Goal: Information Seeking & Learning: Learn about a topic

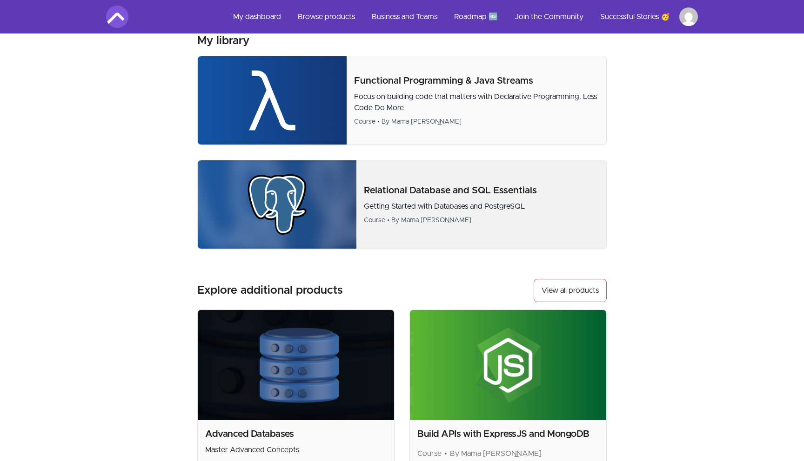
scroll to position [503, 0]
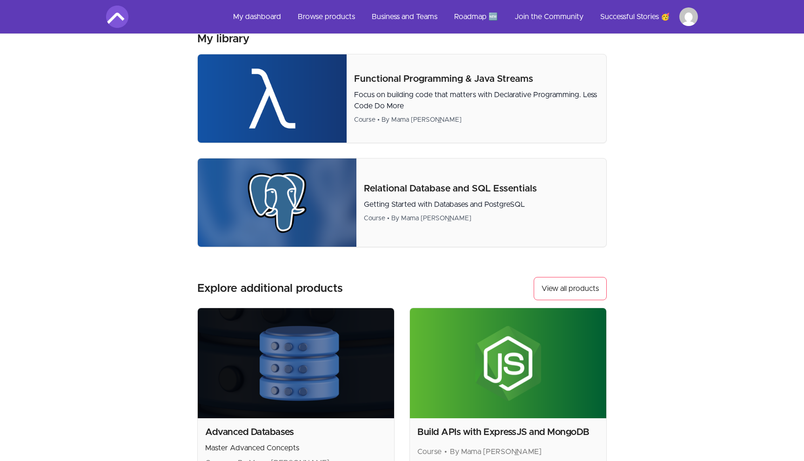
click at [359, 288] on div "Explore additional products View all products" at bounding box center [401, 288] width 409 height 23
click at [319, 346] on img at bounding box center [296, 363] width 196 height 110
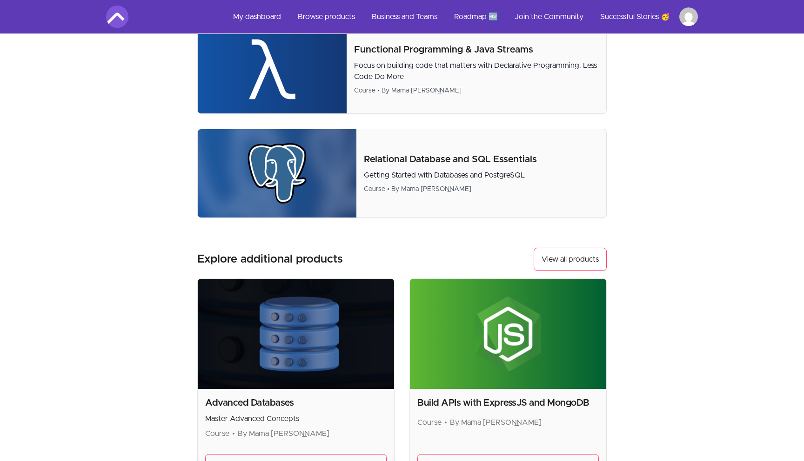
scroll to position [564, 0]
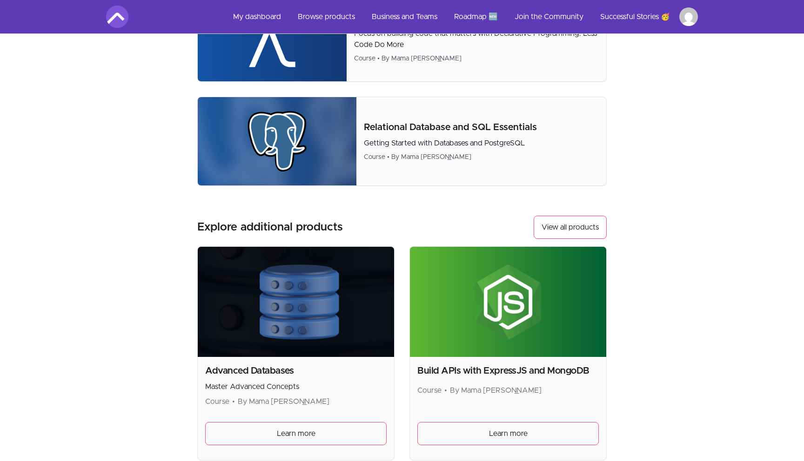
click at [258, 379] on div "Advanced Databases Master Advanced Concepts Course • By Mama [PERSON_NAME]" at bounding box center [295, 386] width 181 height 43
click at [274, 433] on link "Learn more" at bounding box center [295, 433] width 181 height 23
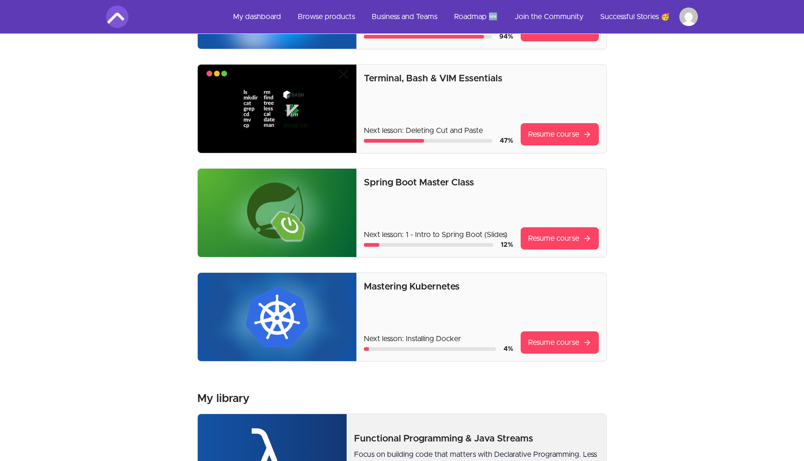
scroll to position [120, 0]
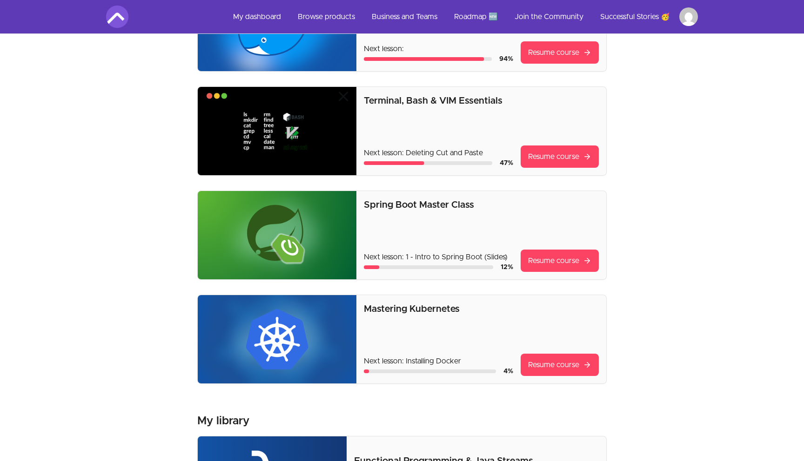
click at [549, 273] on div "Spring Boot Master Class Next lesson: 1 - Intro to Spring Boot (Slides) 12 % Re…" at bounding box center [481, 235] width 250 height 88
click at [549, 264] on link "Resume course" at bounding box center [559, 261] width 78 height 22
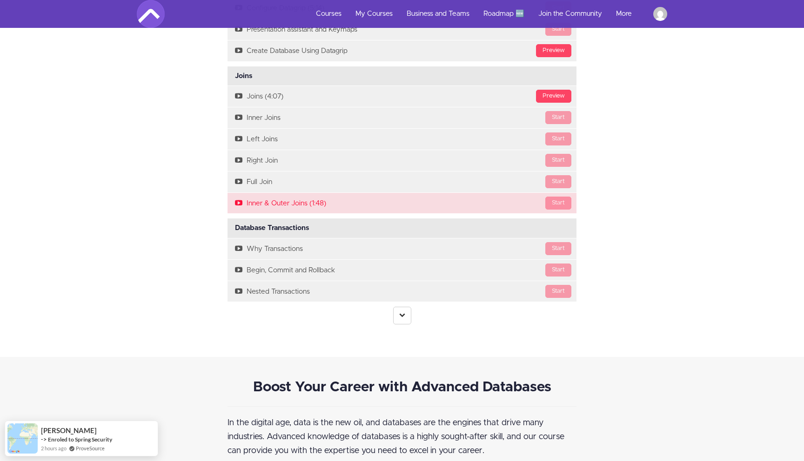
scroll to position [1990, 0]
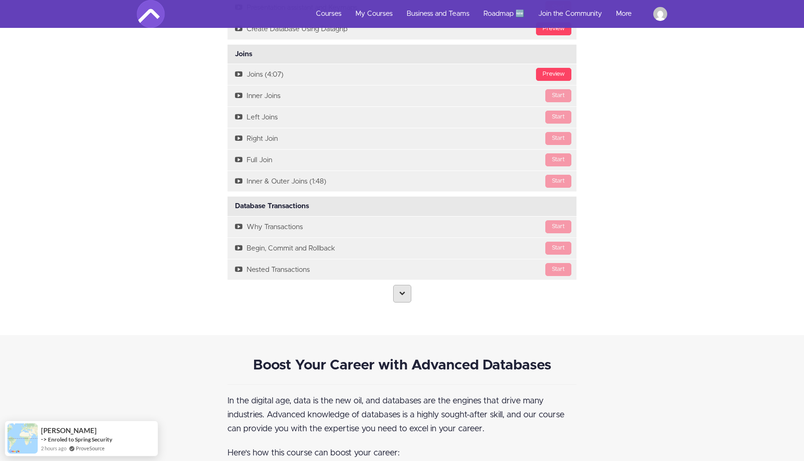
click at [404, 293] on icon at bounding box center [402, 293] width 6 height 6
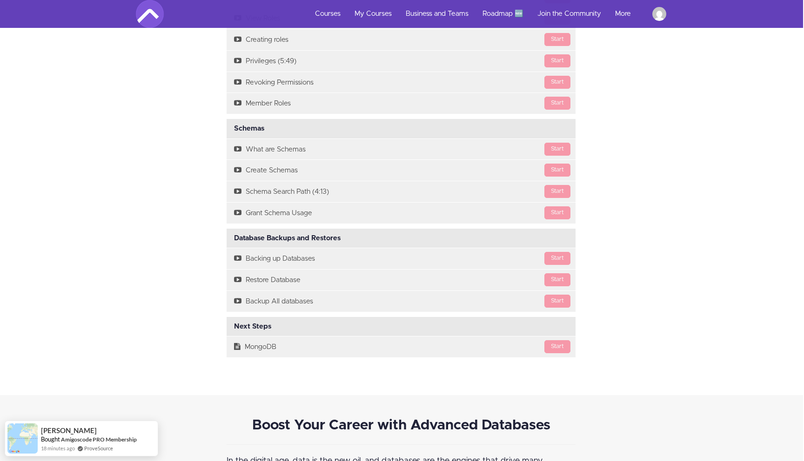
scroll to position [2571, 0]
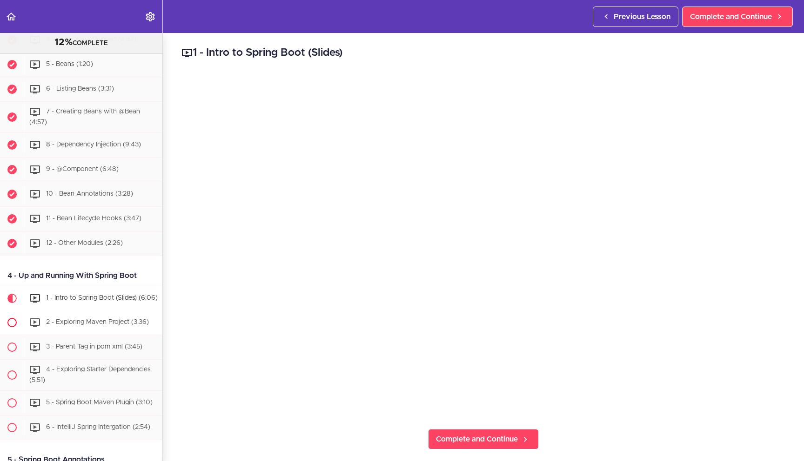
scroll to position [430, 0]
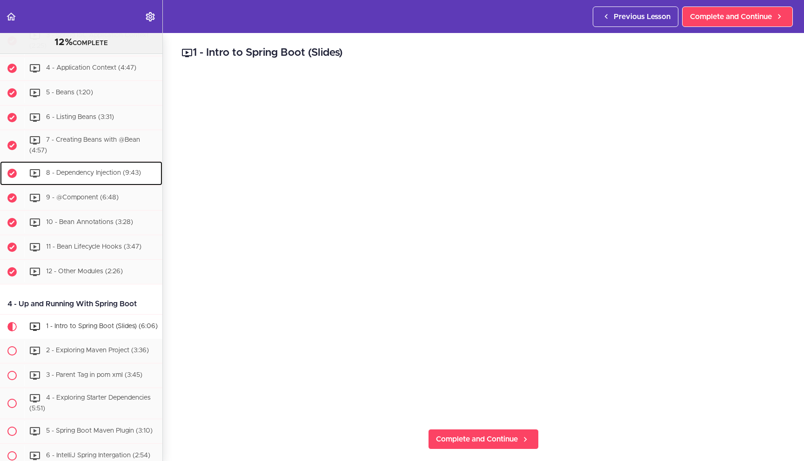
click at [102, 171] on span "8 - Dependency Injection (9:43)" at bounding box center [93, 173] width 95 height 7
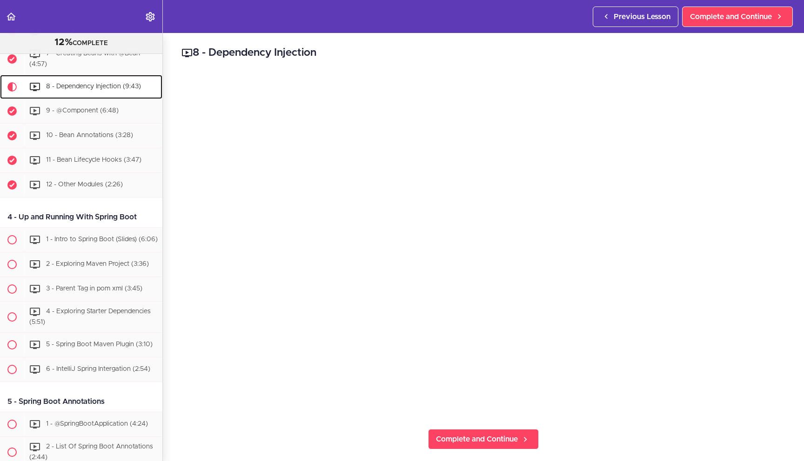
scroll to position [523, 0]
